Goal: Navigation & Orientation: Find specific page/section

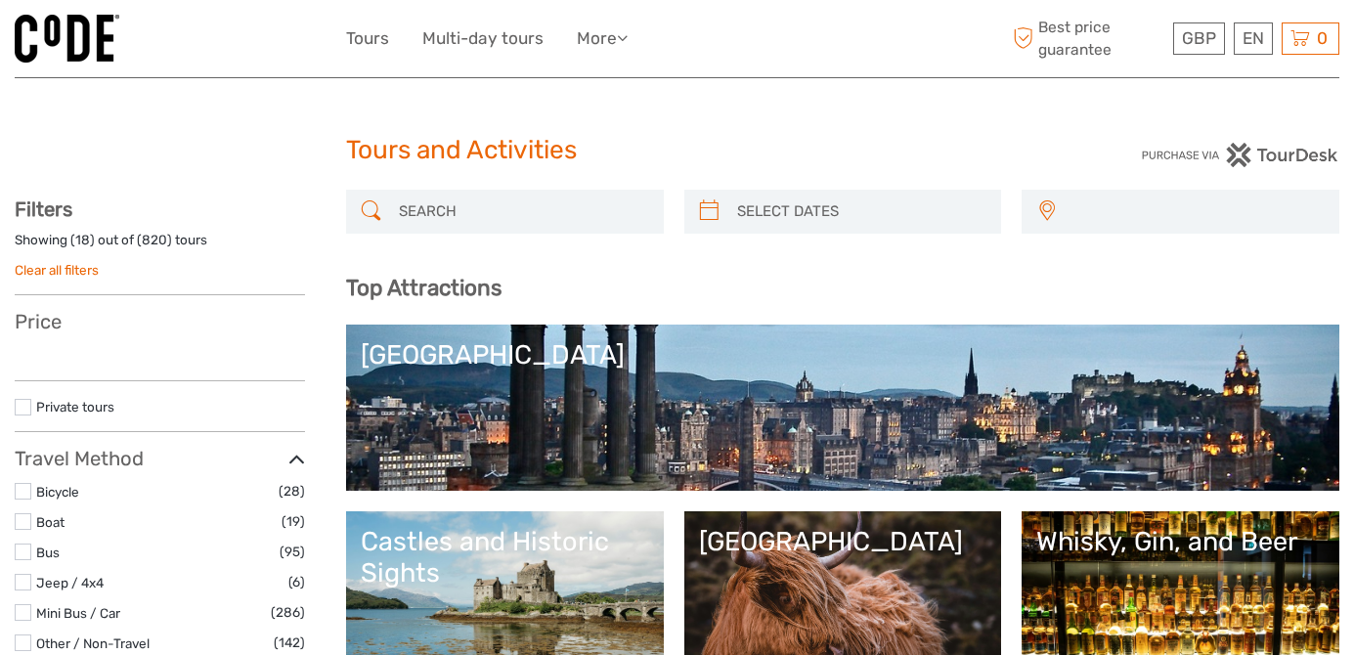
select select
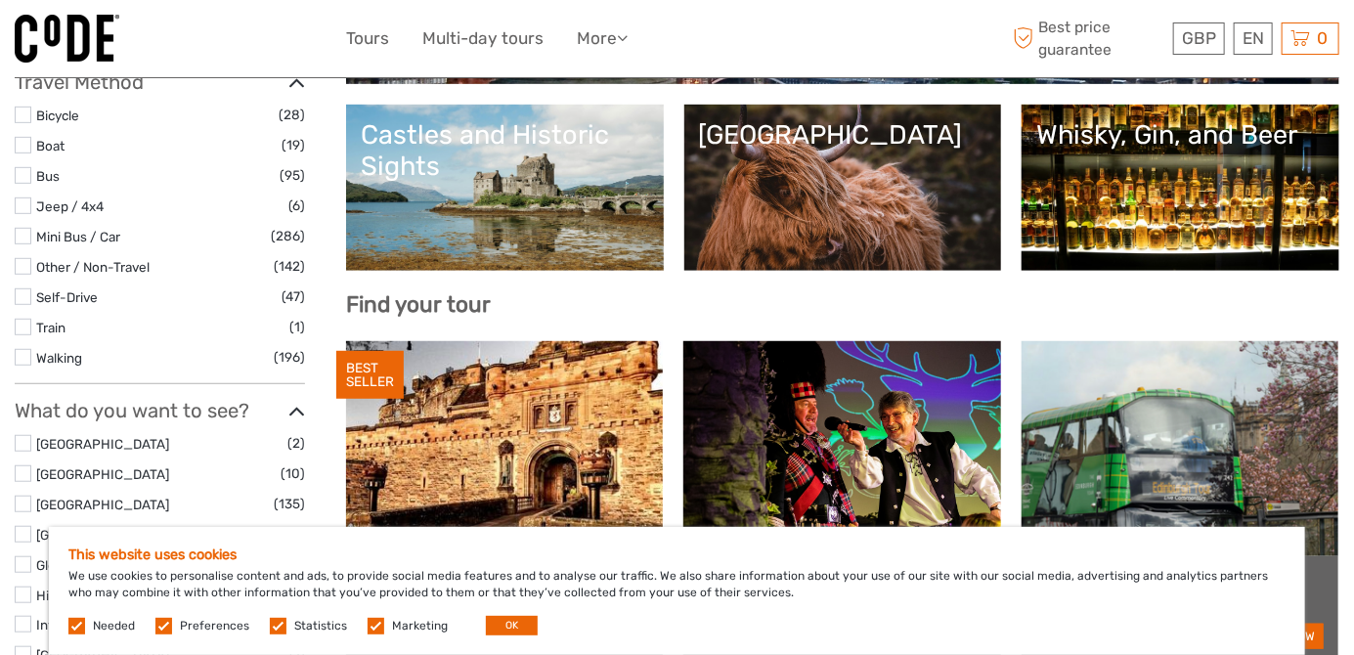
scroll to position [410, 0]
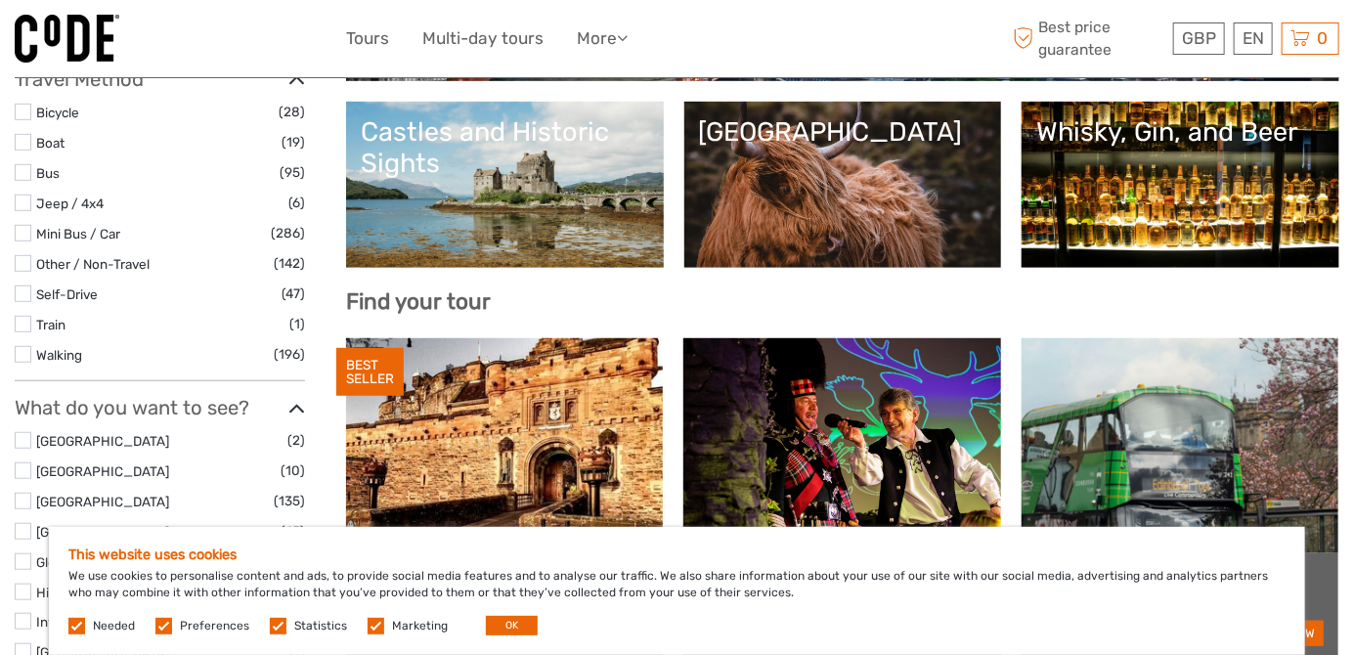
click at [368, 634] on label at bounding box center [376, 626] width 17 height 17
click at [0, 0] on input "checkbox" at bounding box center [0, 0] width 0 height 0
click at [270, 634] on label at bounding box center [278, 626] width 17 height 17
click at [0, 0] on input "checkbox" at bounding box center [0, 0] width 0 height 0
click at [159, 634] on label at bounding box center [163, 626] width 17 height 17
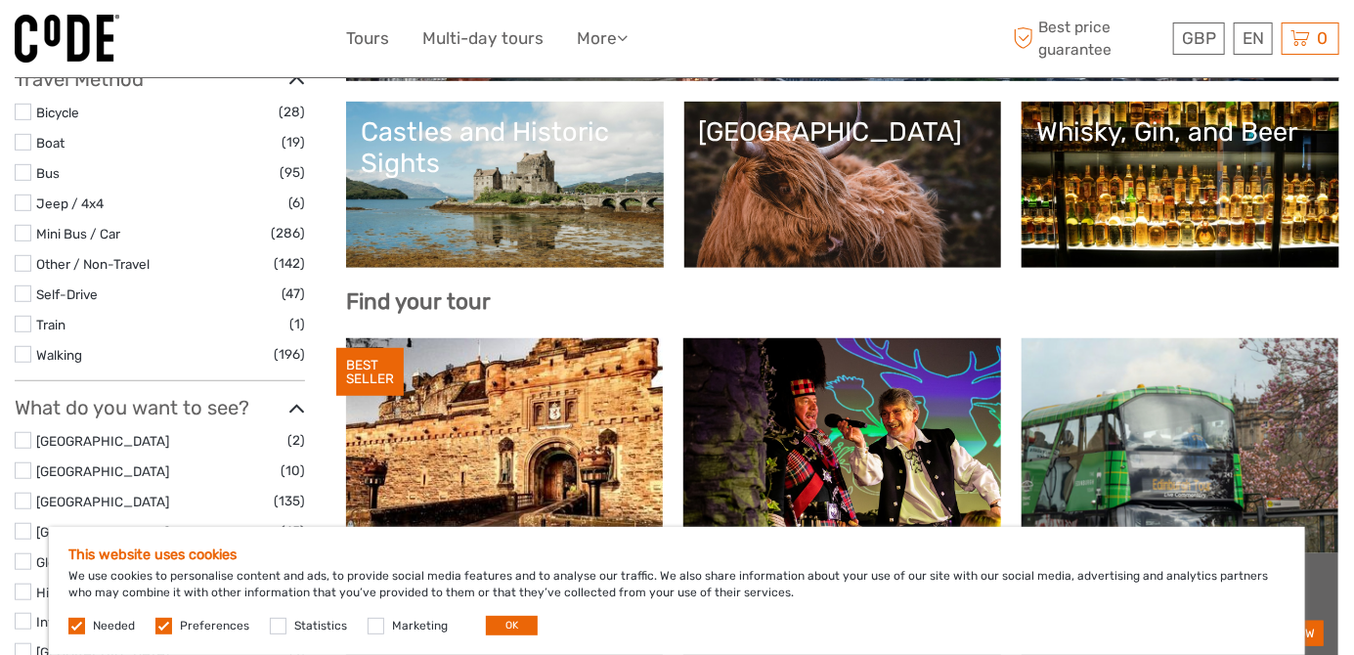
click at [0, 0] on input "checkbox" at bounding box center [0, 0] width 0 height 0
click at [74, 634] on label at bounding box center [76, 626] width 17 height 17
click at [503, 635] on button "OK" at bounding box center [512, 626] width 52 height 20
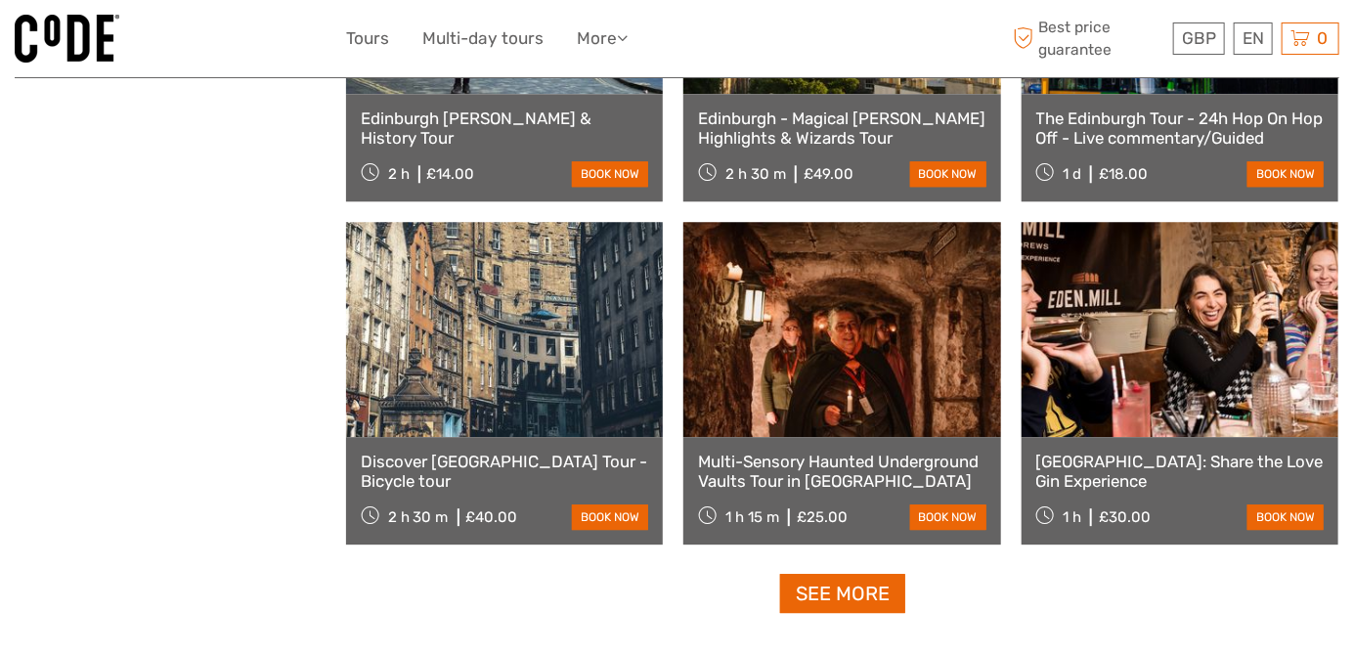
scroll to position [2251, 0]
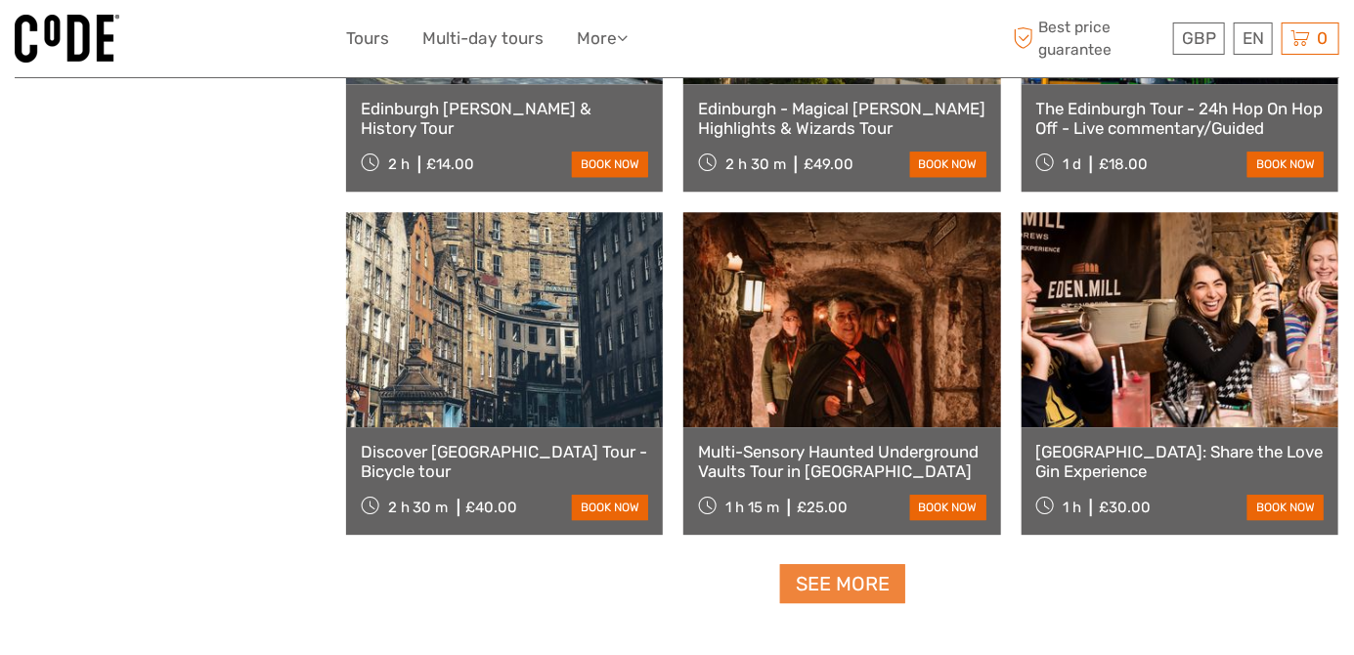
click at [831, 576] on link "See more" at bounding box center [842, 584] width 125 height 40
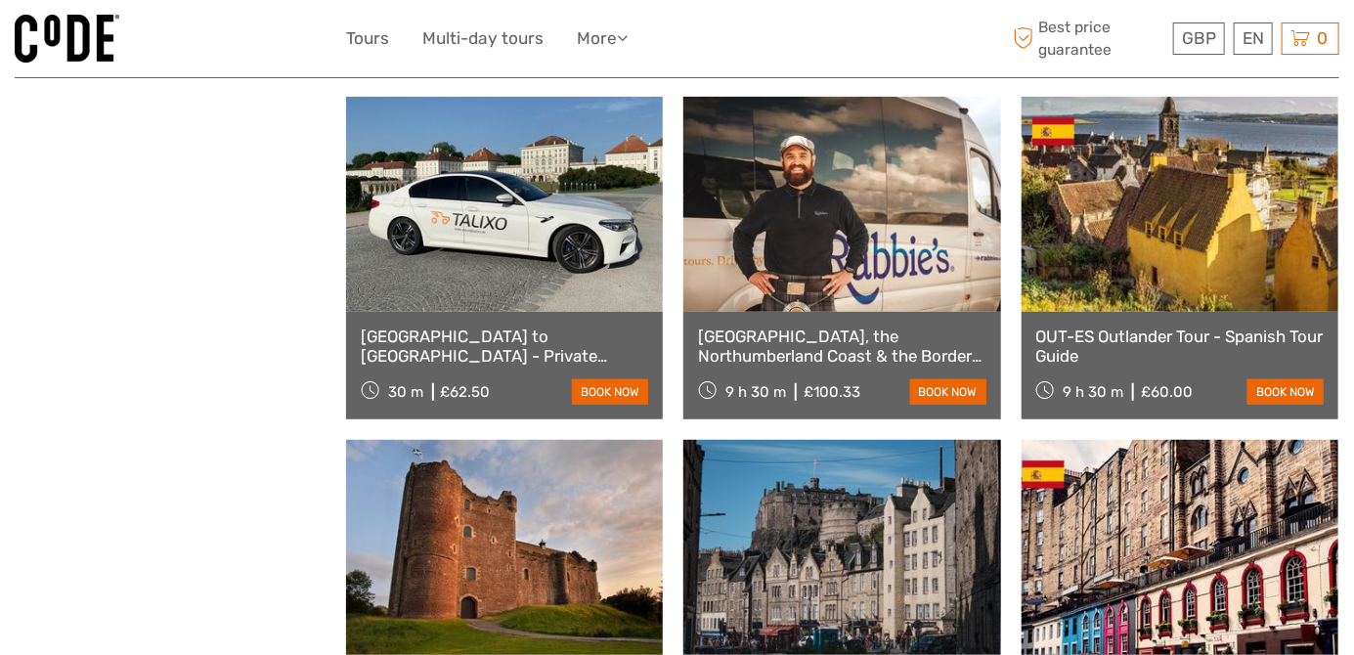
scroll to position [2154, 0]
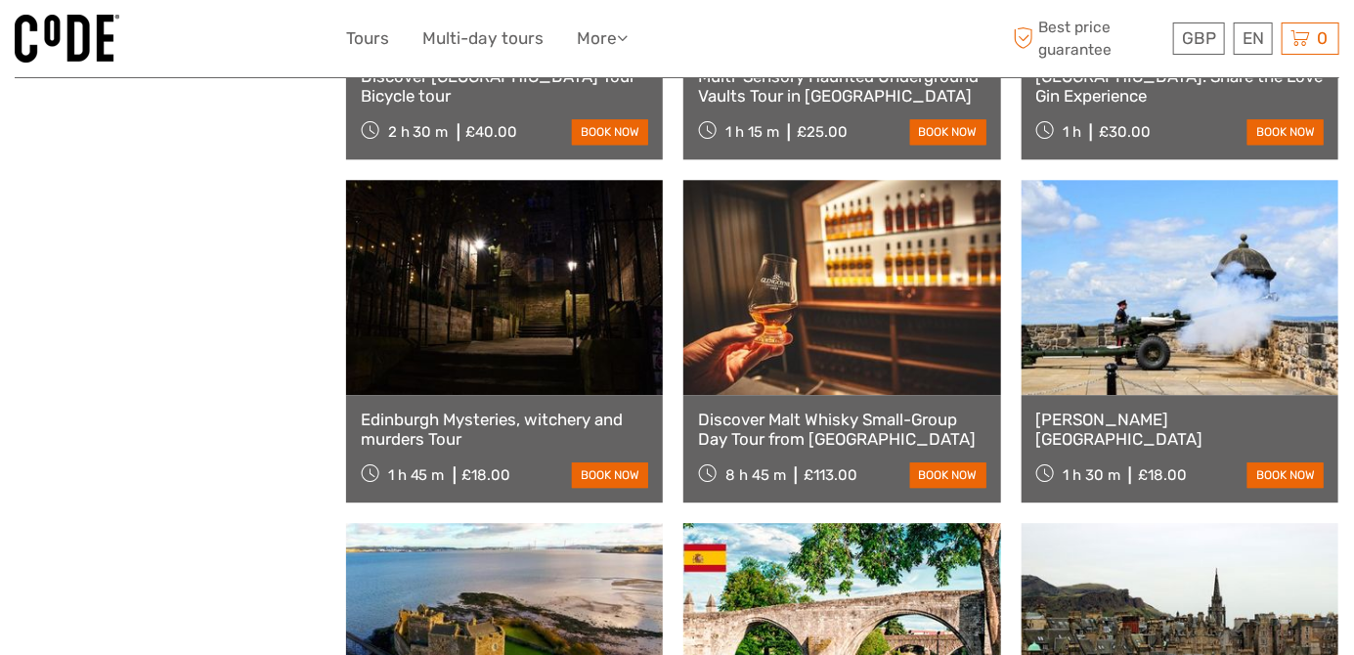
click at [61, 31] on img at bounding box center [67, 39] width 105 height 48
